Goal: Find specific page/section: Find specific page/section

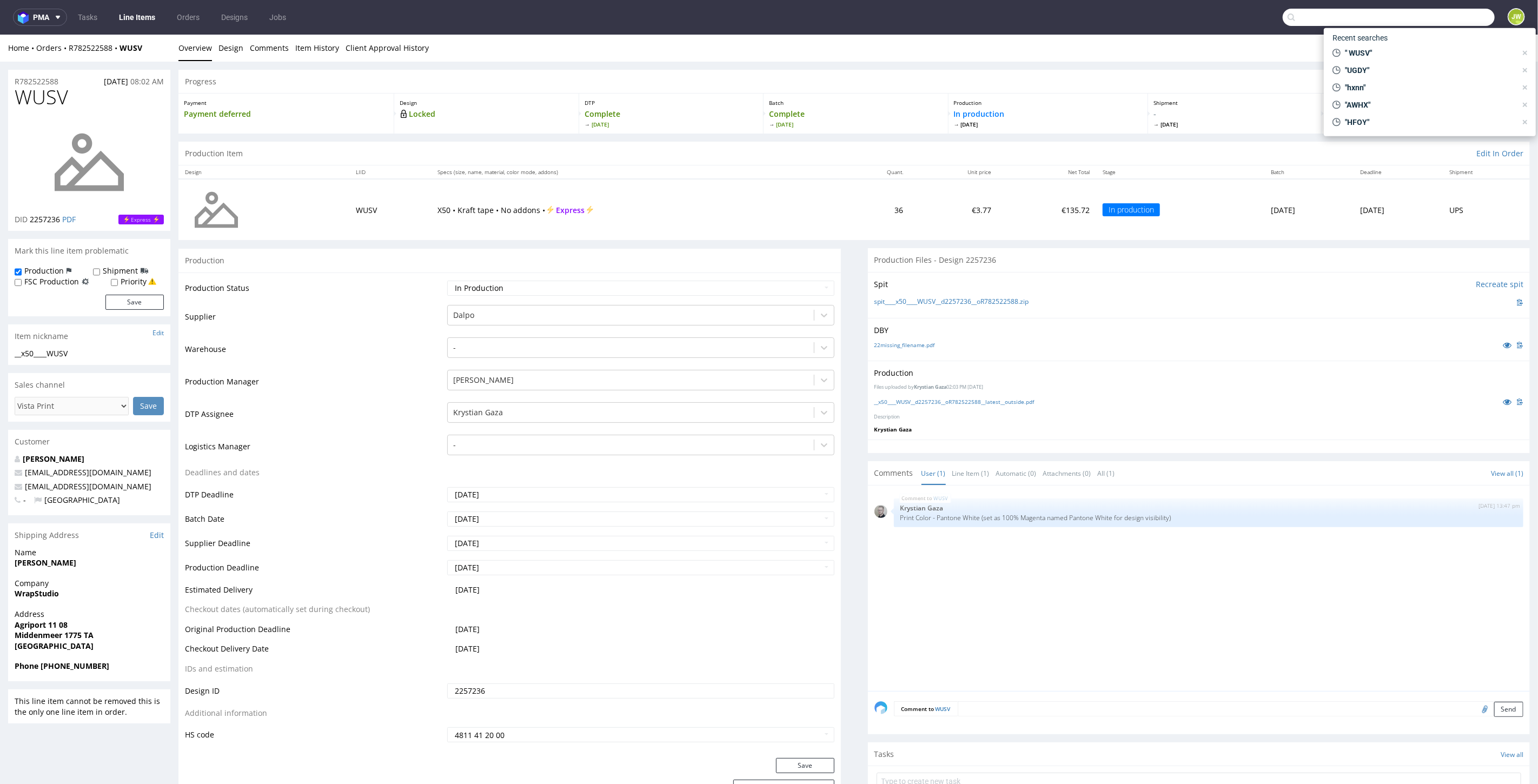
click at [1451, 21] on input "text" at bounding box center [1388, 17] width 212 height 17
paste input "FAGM"
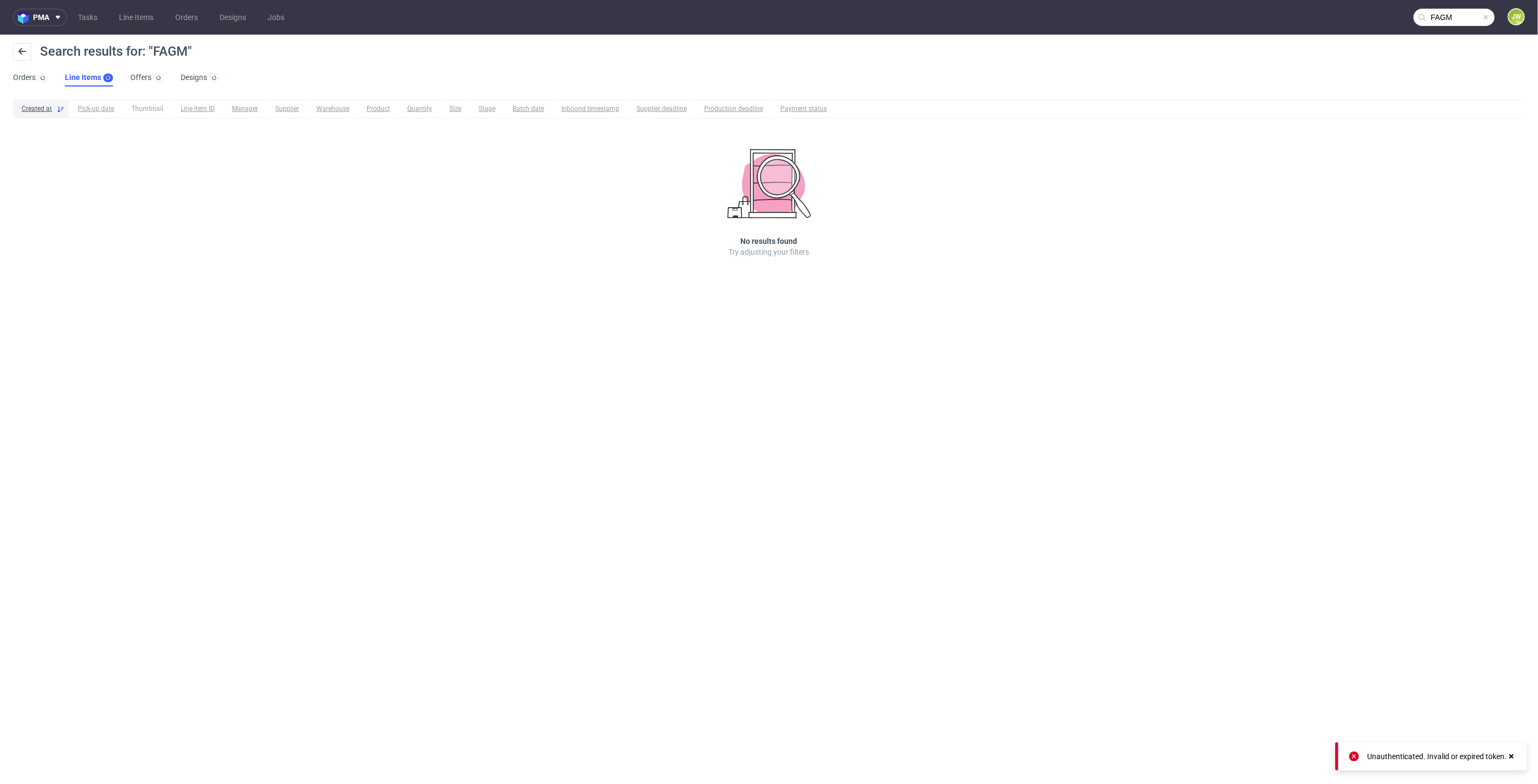
click at [1471, 17] on input "FAGM" at bounding box center [1454, 17] width 81 height 17
type input "FAGM"
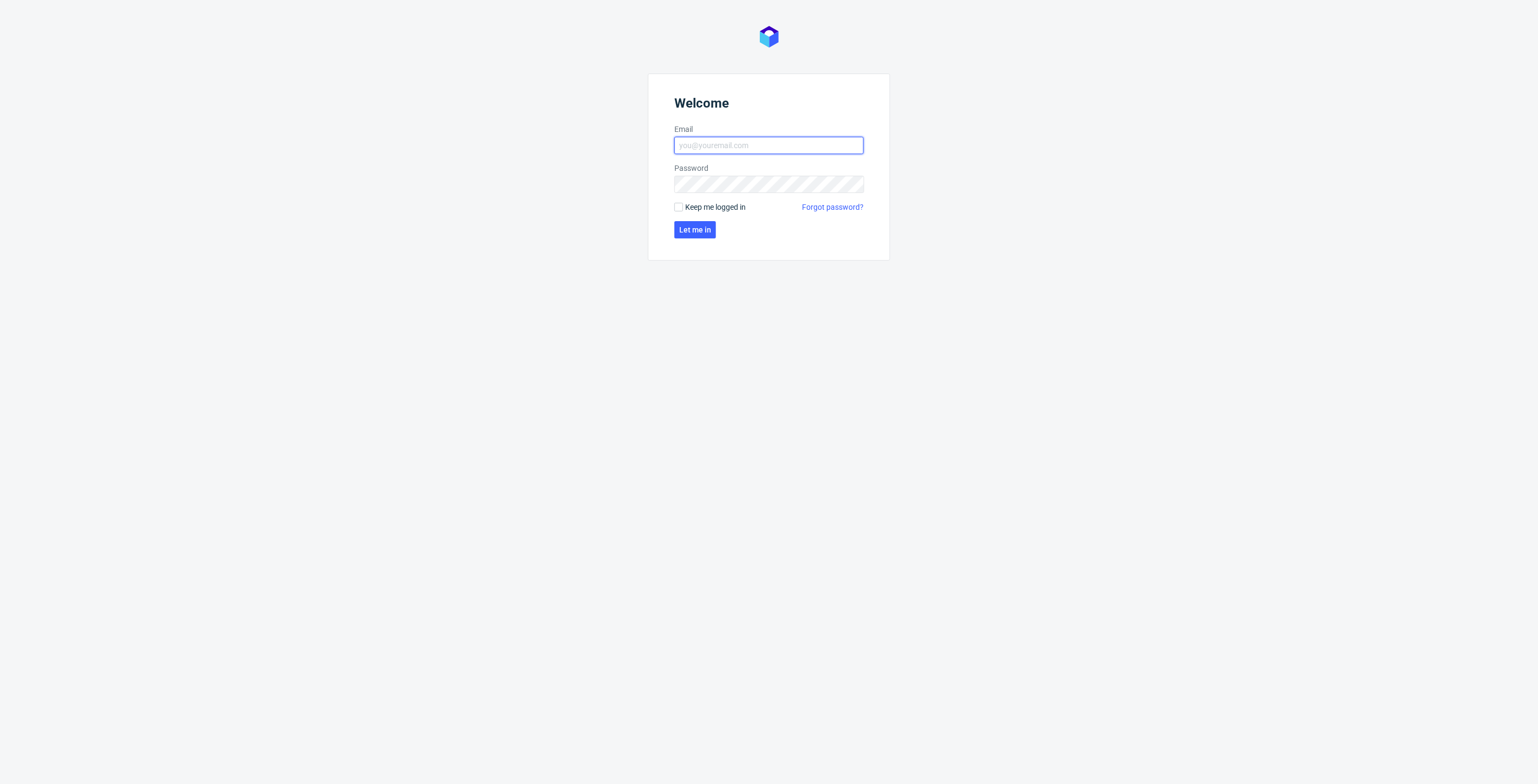
type input "[PERSON_NAME][EMAIL_ADDRESS][DOMAIN_NAME]"
click at [683, 221] on button "Let me in" at bounding box center [695, 230] width 42 height 17
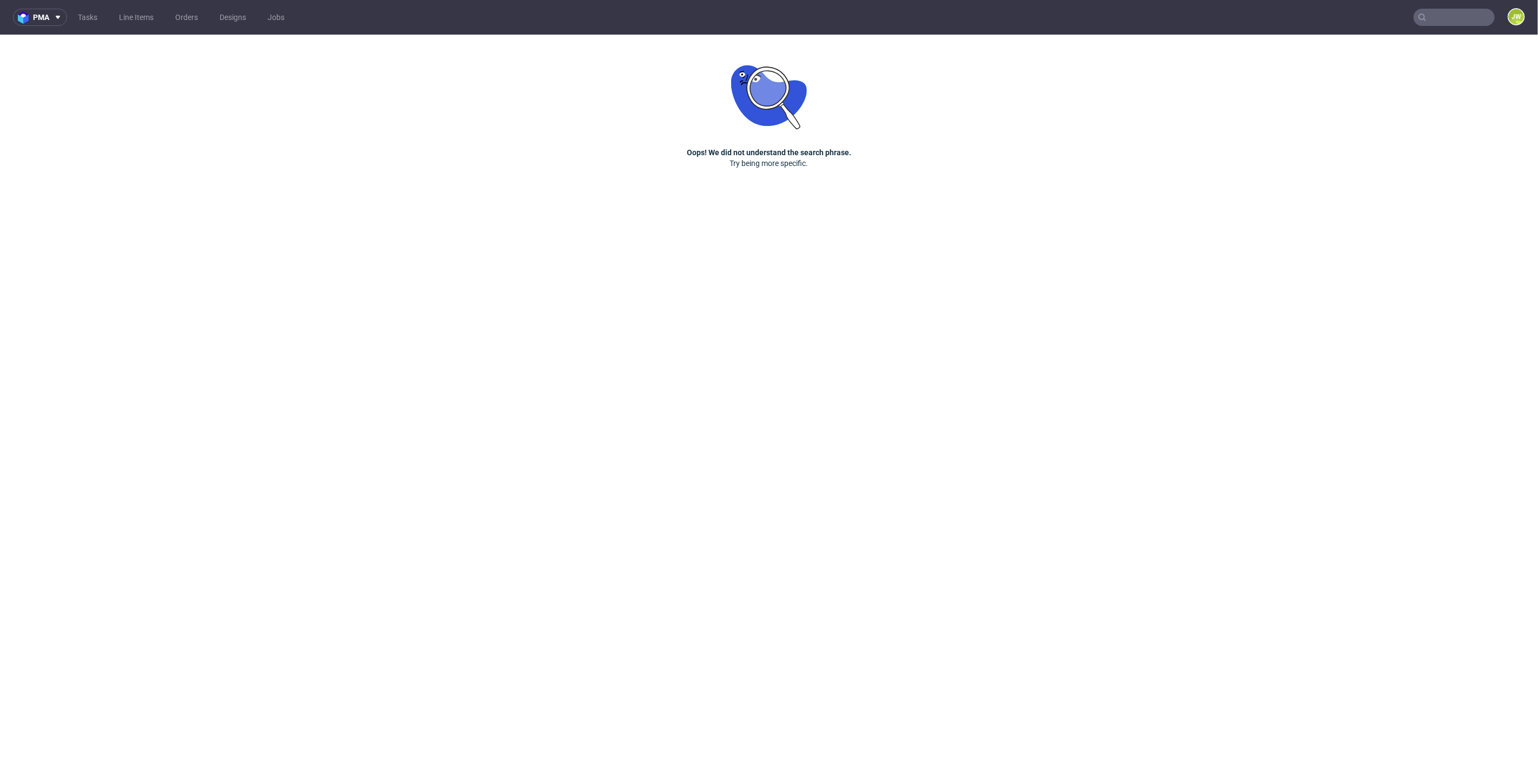
drag, startPoint x: 547, startPoint y: 76, endPoint x: 939, endPoint y: 72, distance: 392.0
click at [591, 76] on div "pma Tasks Line Items Orders Designs Jobs JW Oops! We did not understand the sea…" at bounding box center [769, 392] width 1538 height 784
click at [1419, 13] on icon at bounding box center [1422, 17] width 9 height 9
click at [1442, 24] on input "text" at bounding box center [1454, 17] width 81 height 17
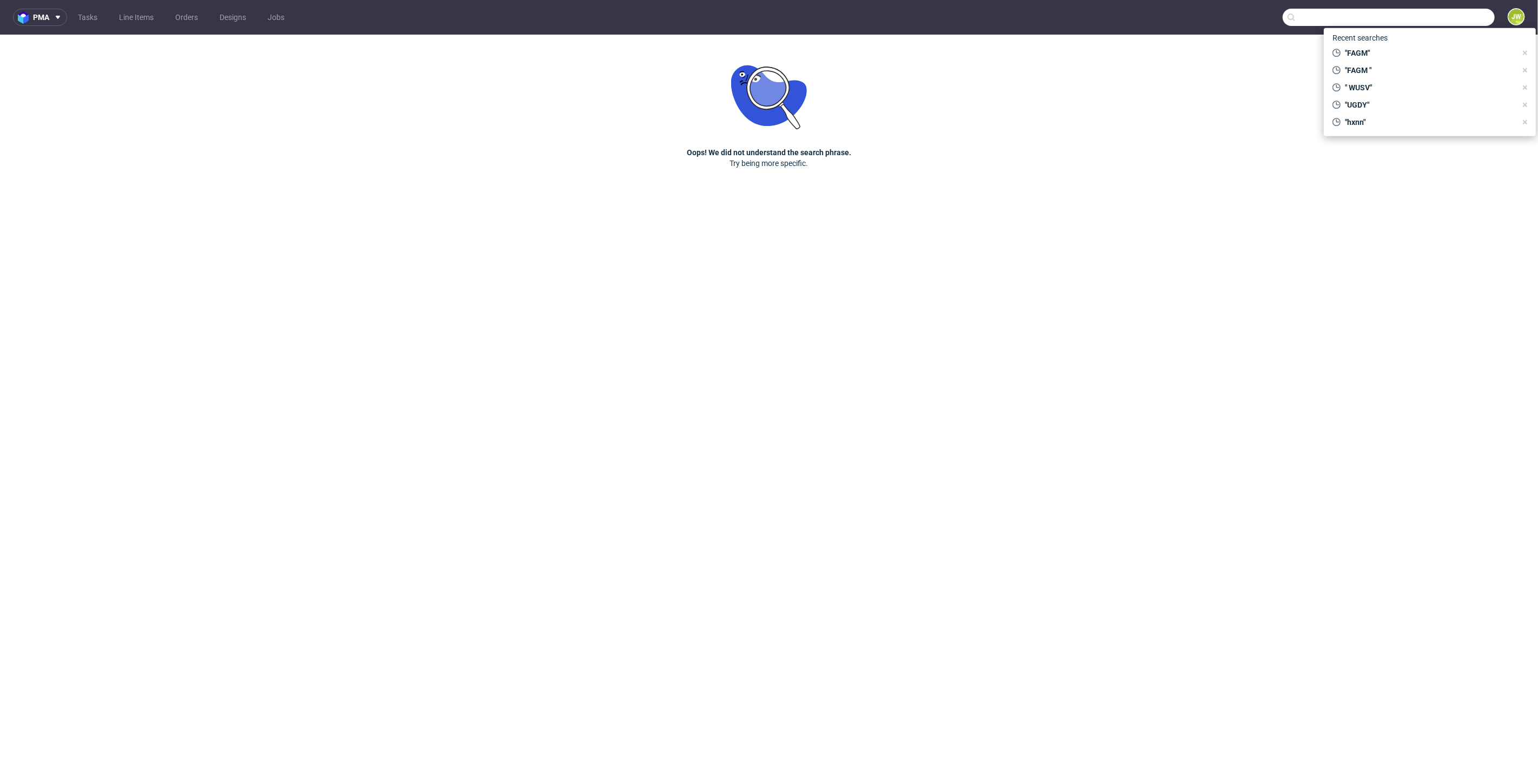
paste input "FAGM"
type input "FAGM"
click at [1361, 42] on div "FAGM" at bounding box center [1359, 44] width 21 height 11
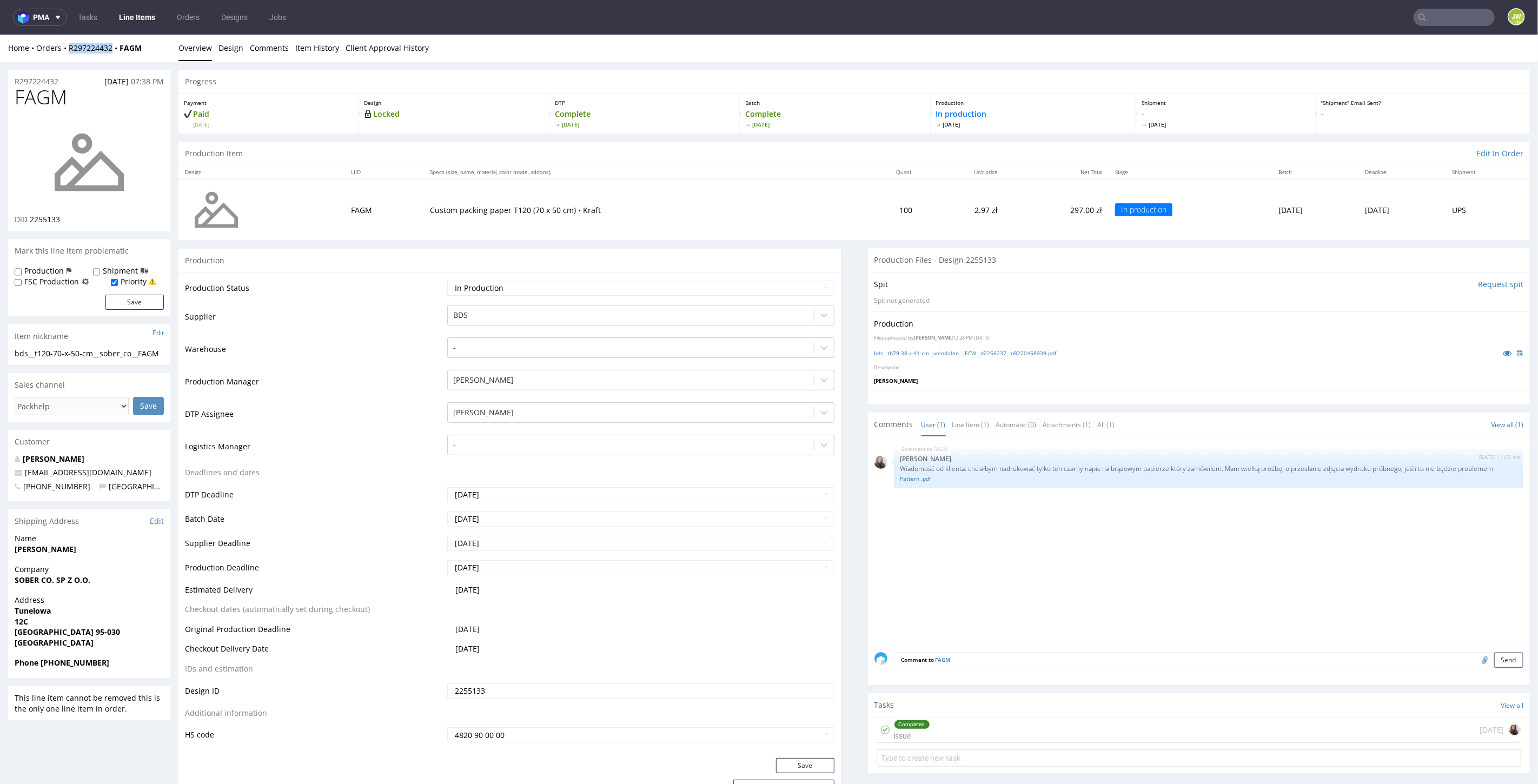
drag, startPoint x: 112, startPoint y: 56, endPoint x: 67, endPoint y: 59, distance: 45.1
click at [65, 57] on div "Home Orders R297224432 FAGM Overview Design Comments Item History Client Approv…" at bounding box center [769, 47] width 1538 height 27
copy link "R297224432"
click at [1445, 16] on input "text" at bounding box center [1454, 17] width 81 height 17
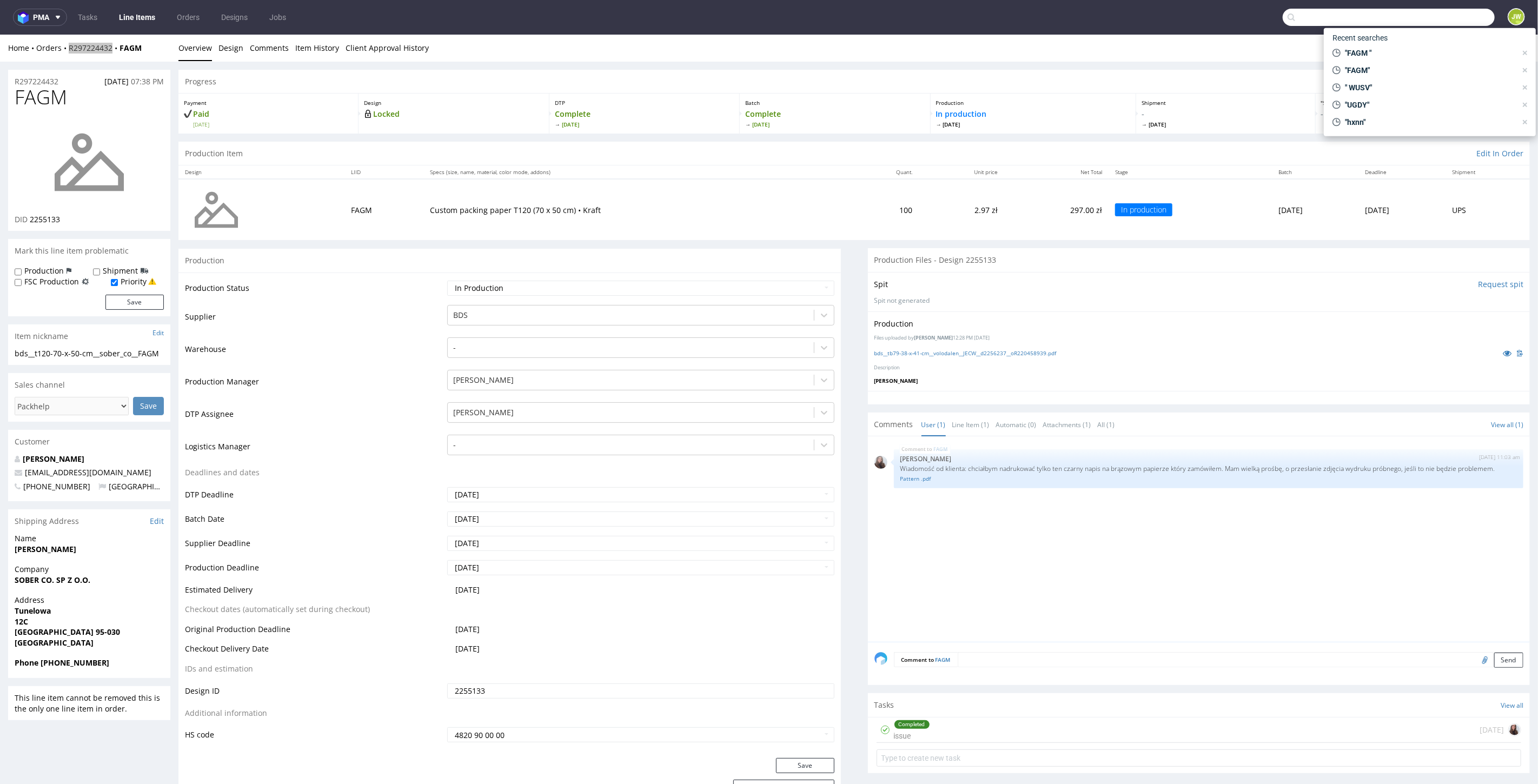
paste input "UGDY"
type input "UGDY"
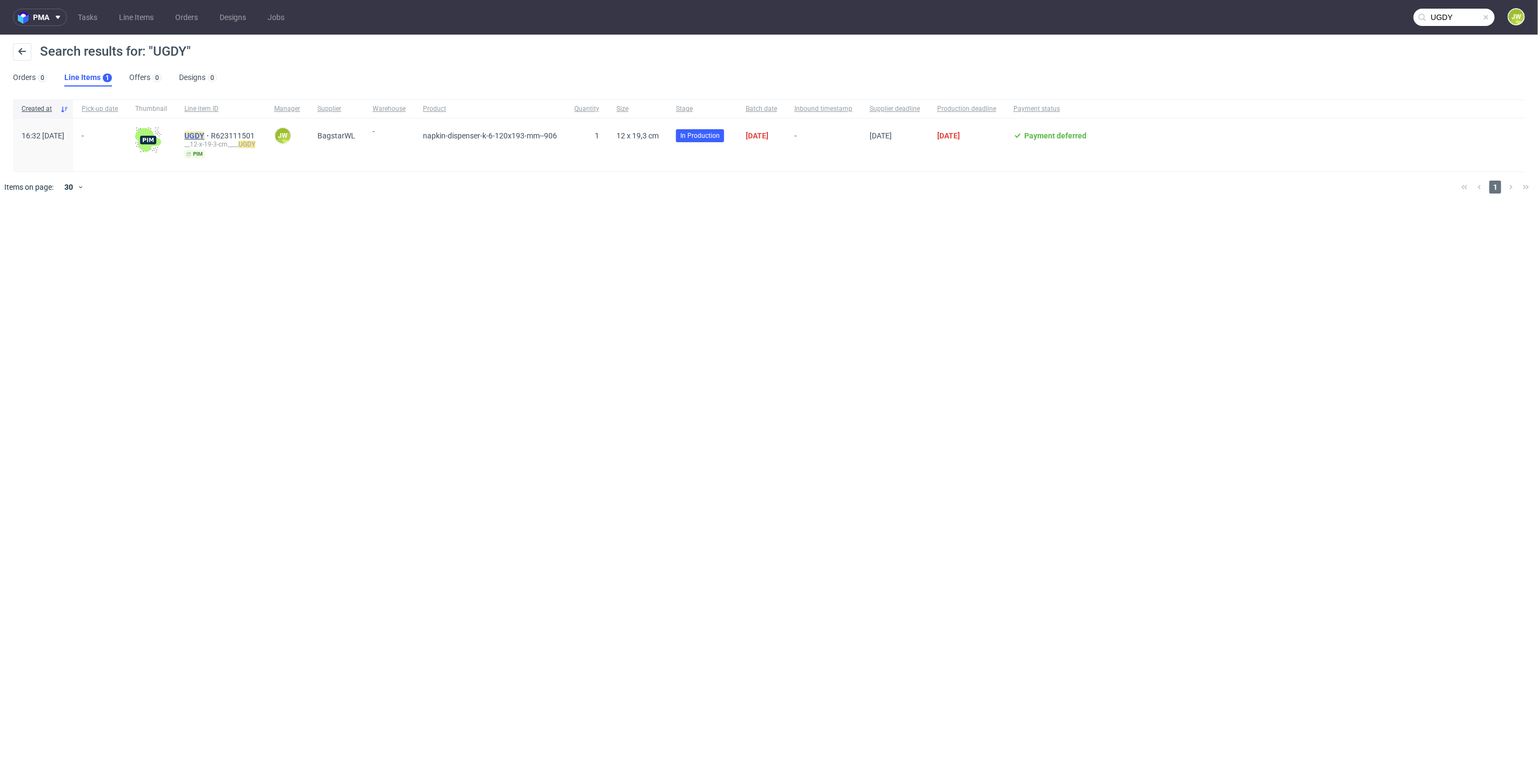
click at [204, 135] on mark "UGDY" at bounding box center [194, 135] width 20 height 9
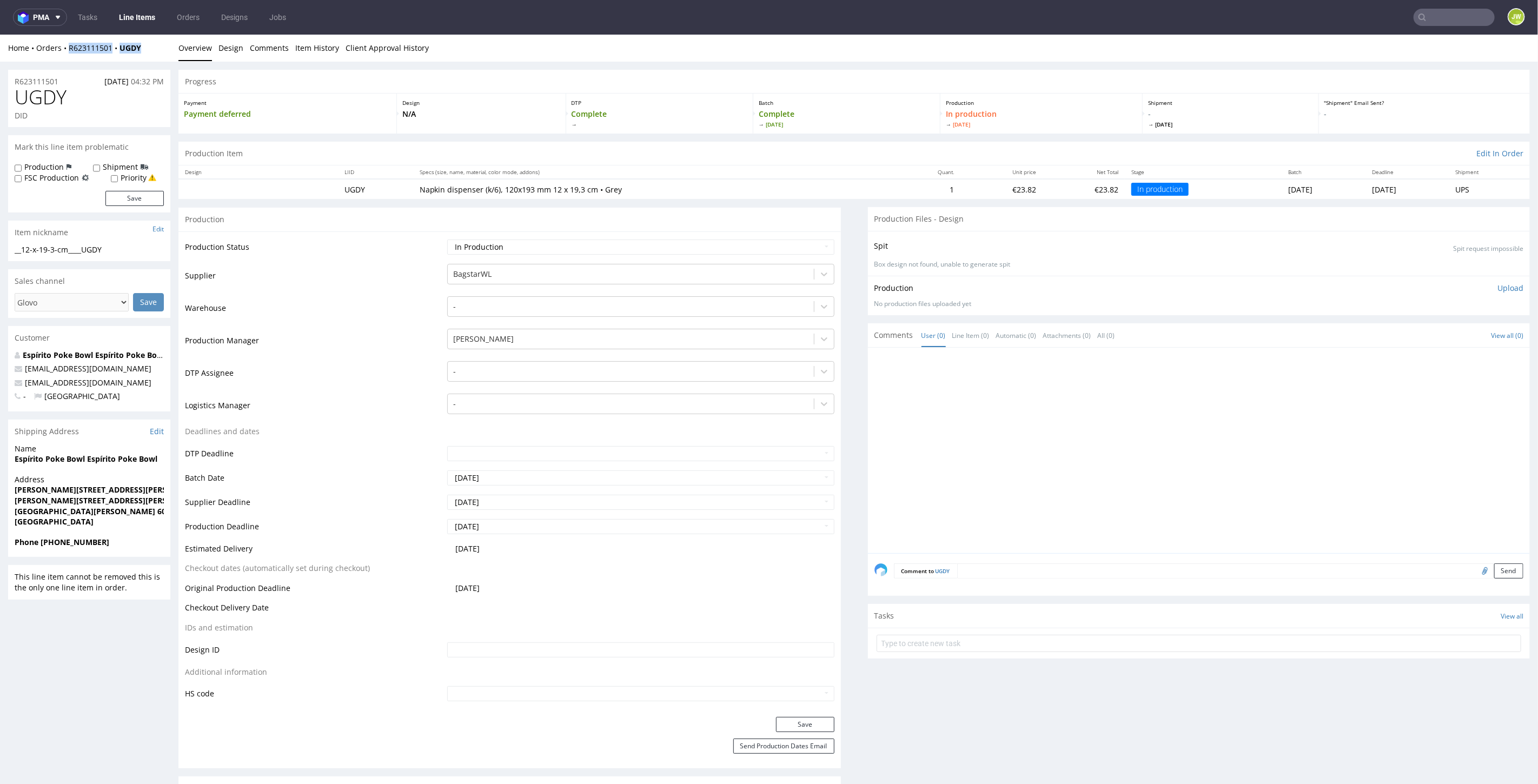
drag, startPoint x: 129, startPoint y: 61, endPoint x: 67, endPoint y: 52, distance: 62.6
click at [67, 52] on div "Home Orders R623111501 UGDY Overview Design Comments Item History Client Approv…" at bounding box center [769, 47] width 1538 height 27
copy div "R623111501 UGDY"
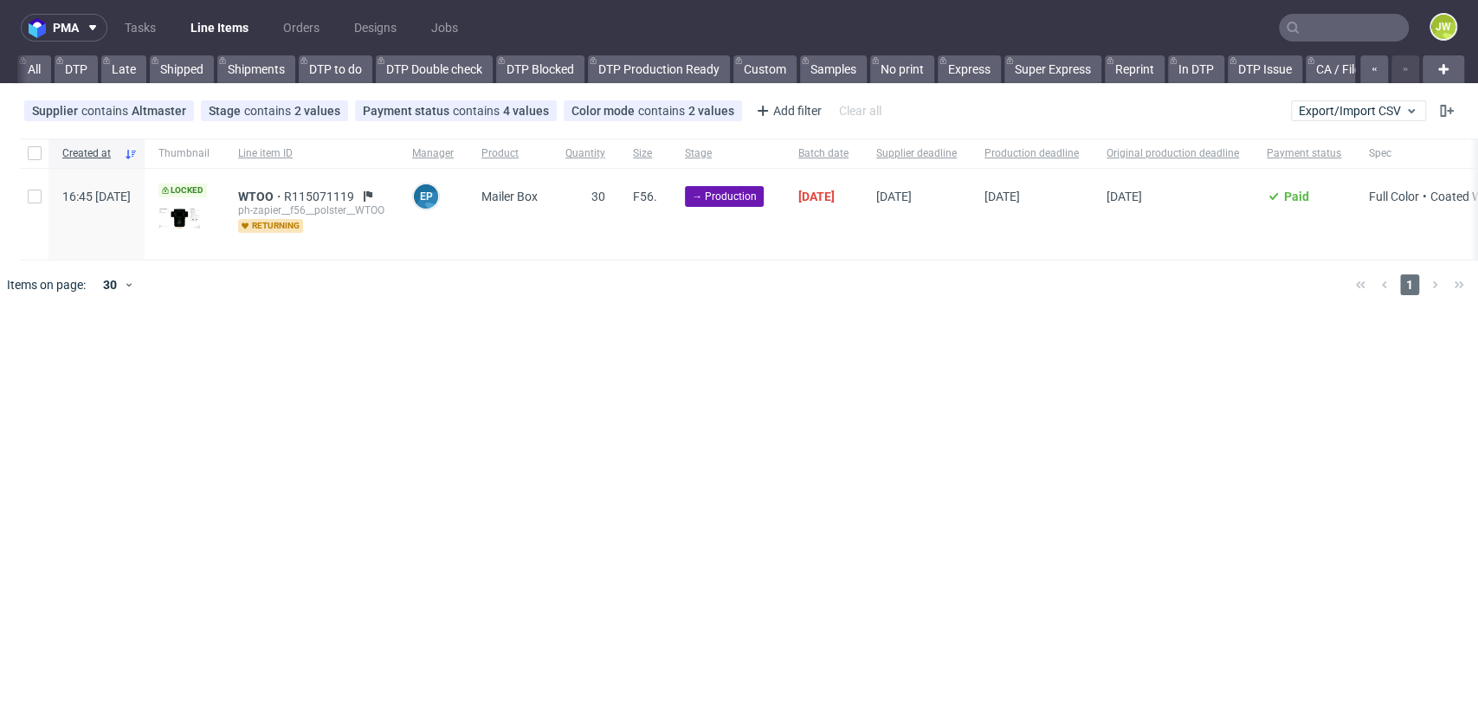
scroll to position [0, 5094]
click at [1317, 33] on input "text" at bounding box center [1344, 28] width 130 height 28
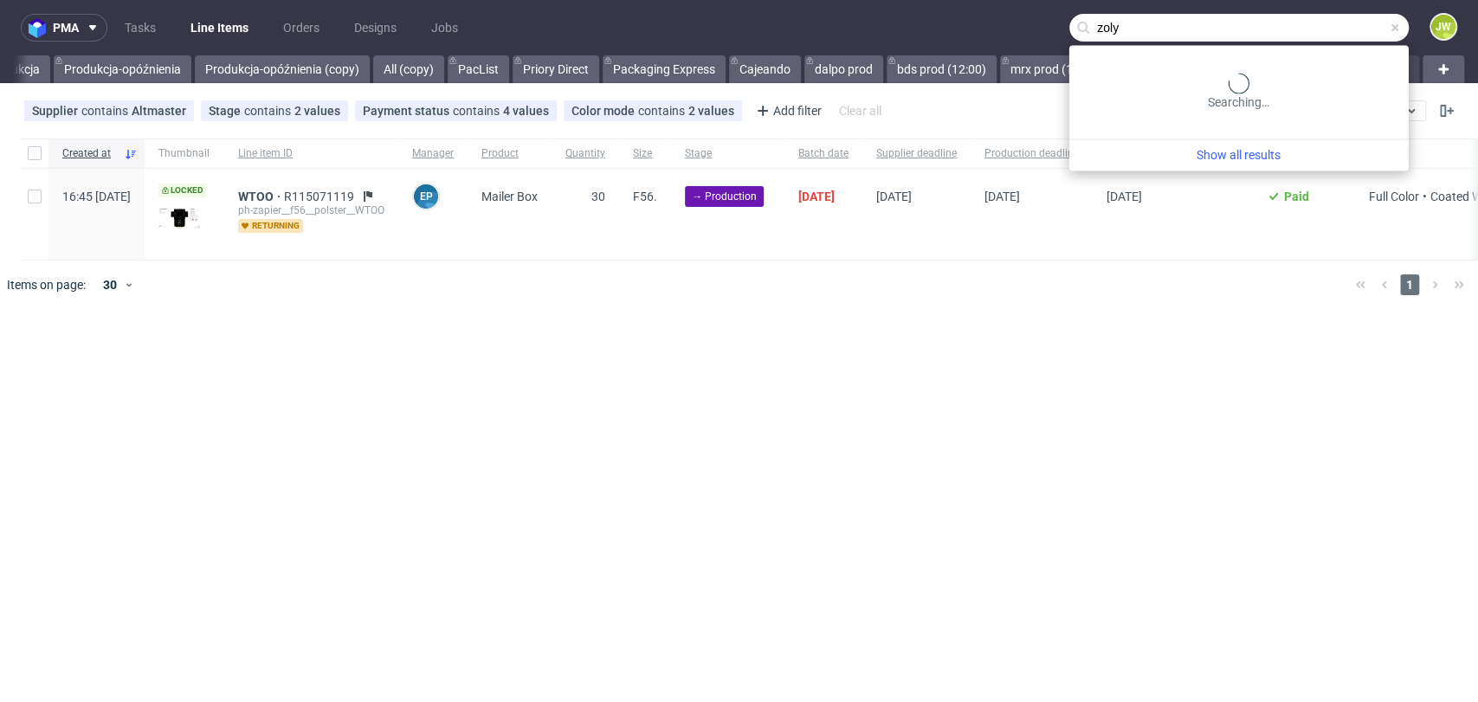
type input "zoly"
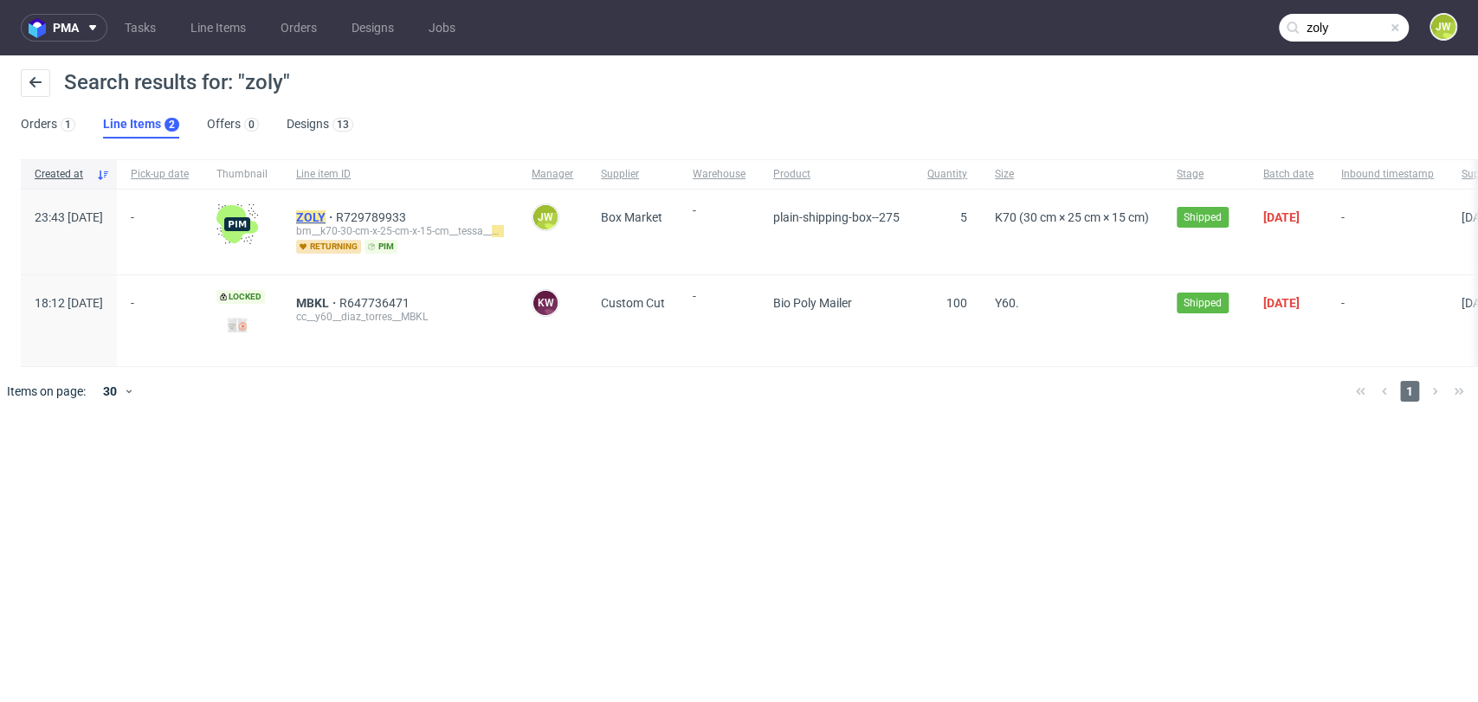
click at [326, 221] on mark "ZOLY" at bounding box center [310, 217] width 29 height 14
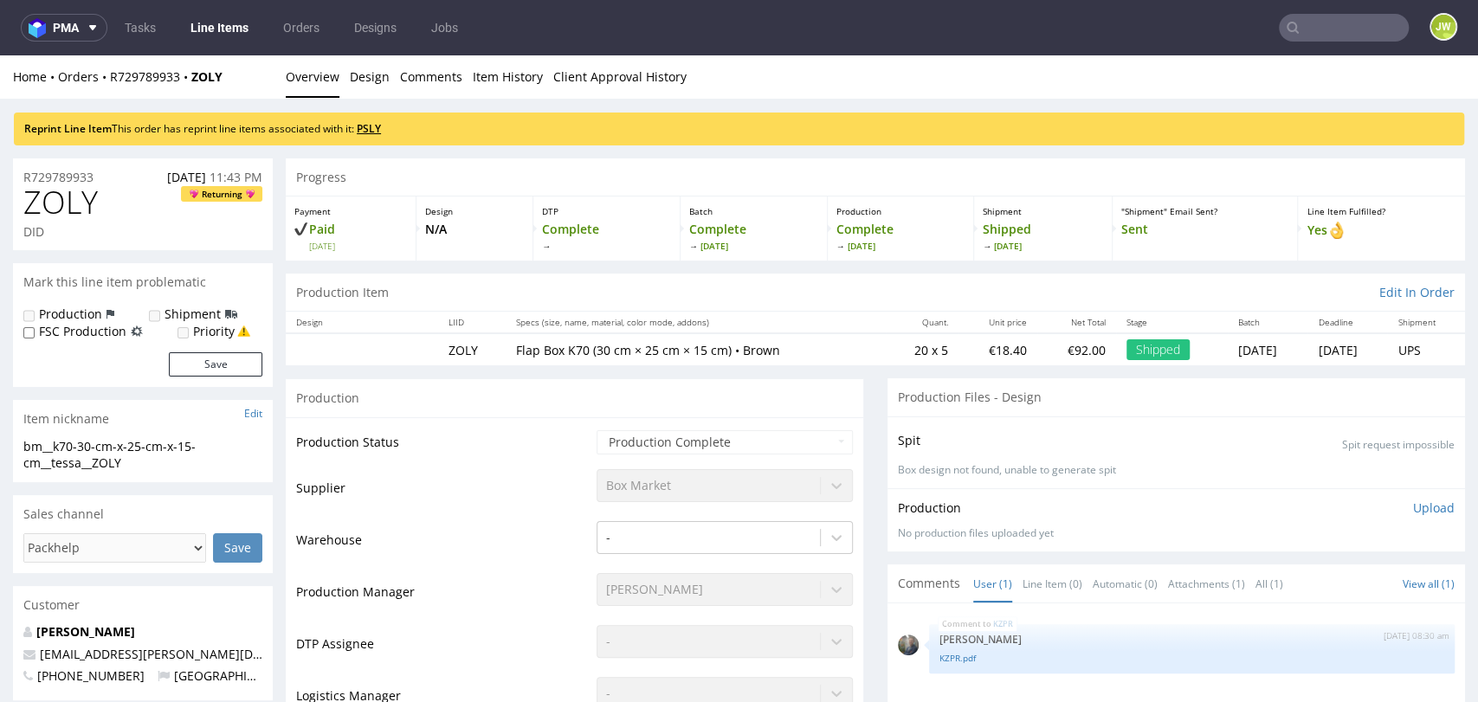
click at [367, 132] on link "PSLY" at bounding box center [369, 128] width 24 height 15
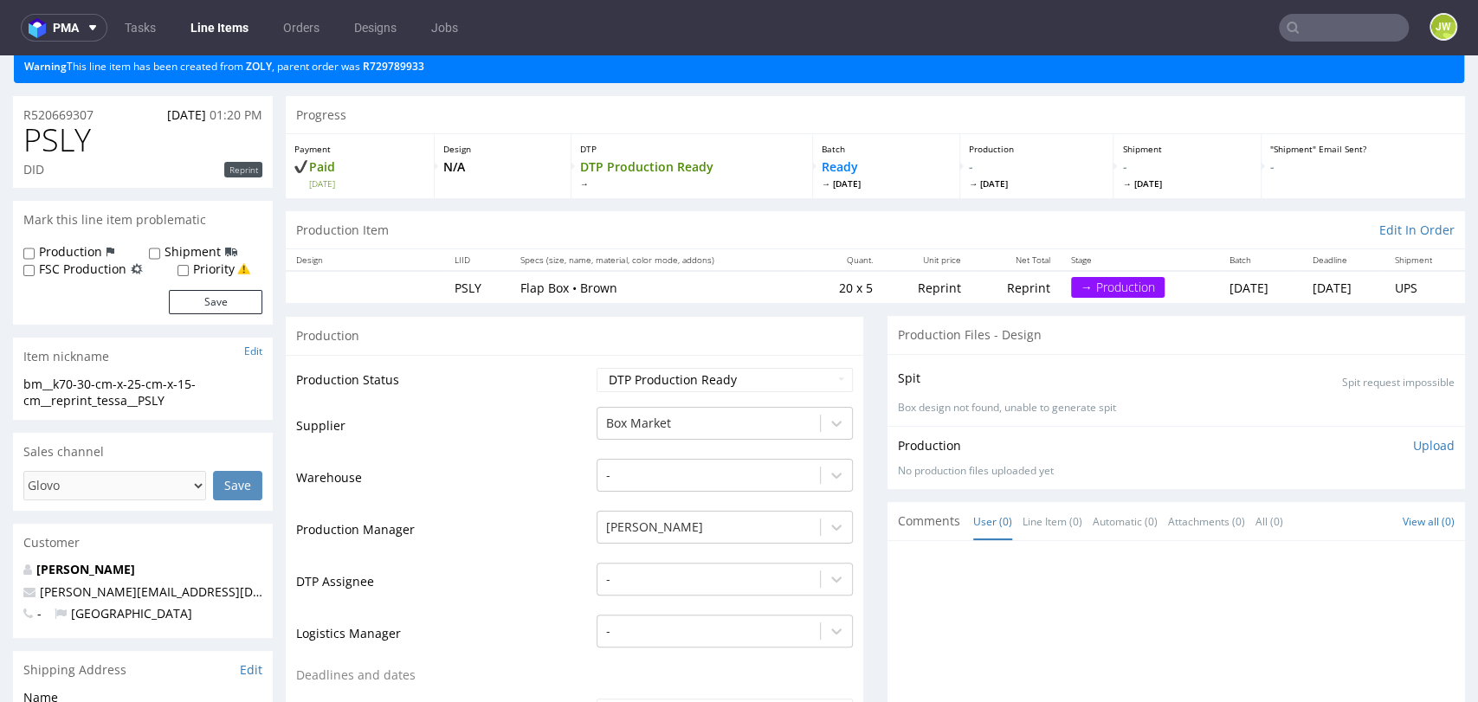
scroll to position [96, 0]
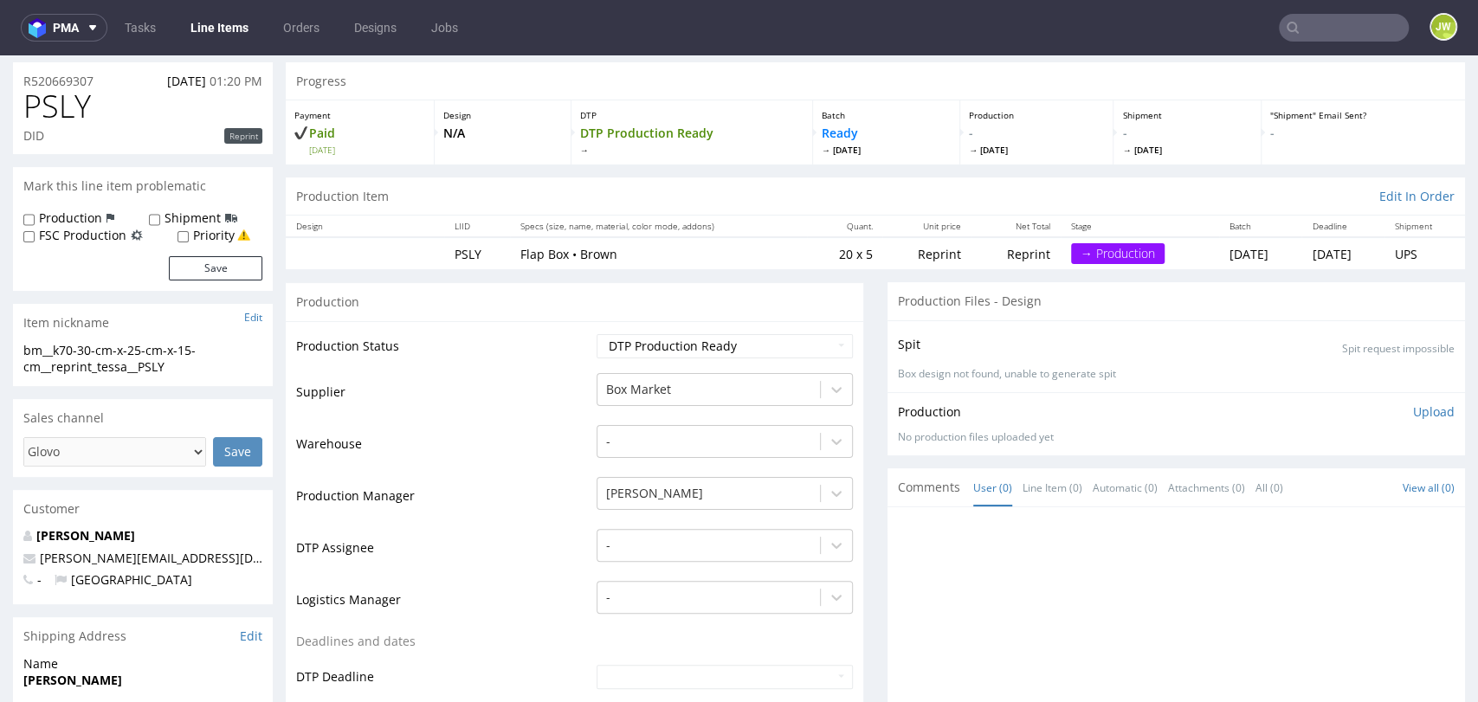
click at [1311, 22] on input "text" at bounding box center [1344, 28] width 130 height 28
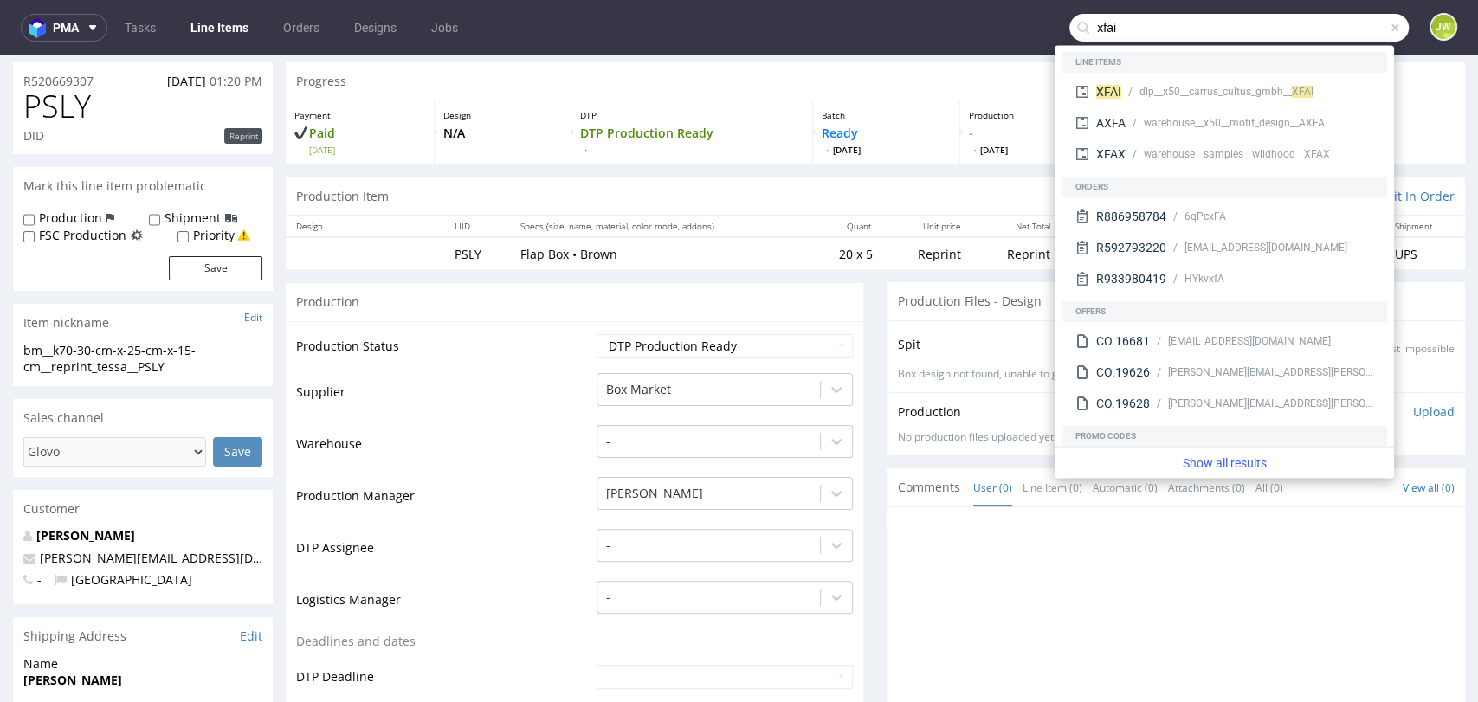
type input "xfai"
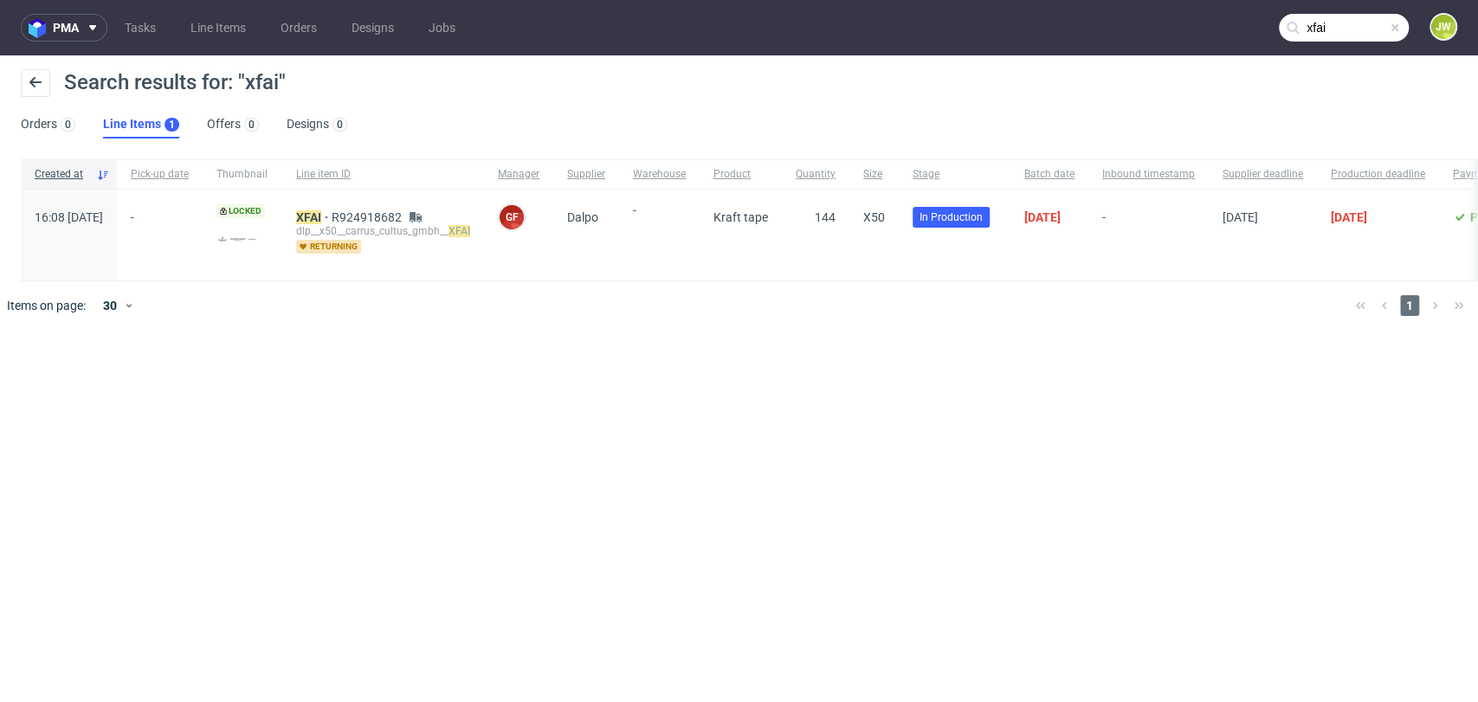
click at [346, 223] on div "XFAI R924918682 dlp__x50__carrus_cultus_gmbh__ XFAI returning" at bounding box center [383, 235] width 202 height 91
click at [357, 226] on div "dlp__x50__carrus_cultus_gmbh__ XFAI" at bounding box center [383, 231] width 174 height 14
click at [346, 212] on div "XFAI R924918682 dlp__x50__carrus_cultus_gmbh__ XFAI returning" at bounding box center [383, 235] width 202 height 91
click at [321, 216] on mark "XFAI" at bounding box center [308, 217] width 25 height 14
